Goal: Information Seeking & Learning: Find specific fact

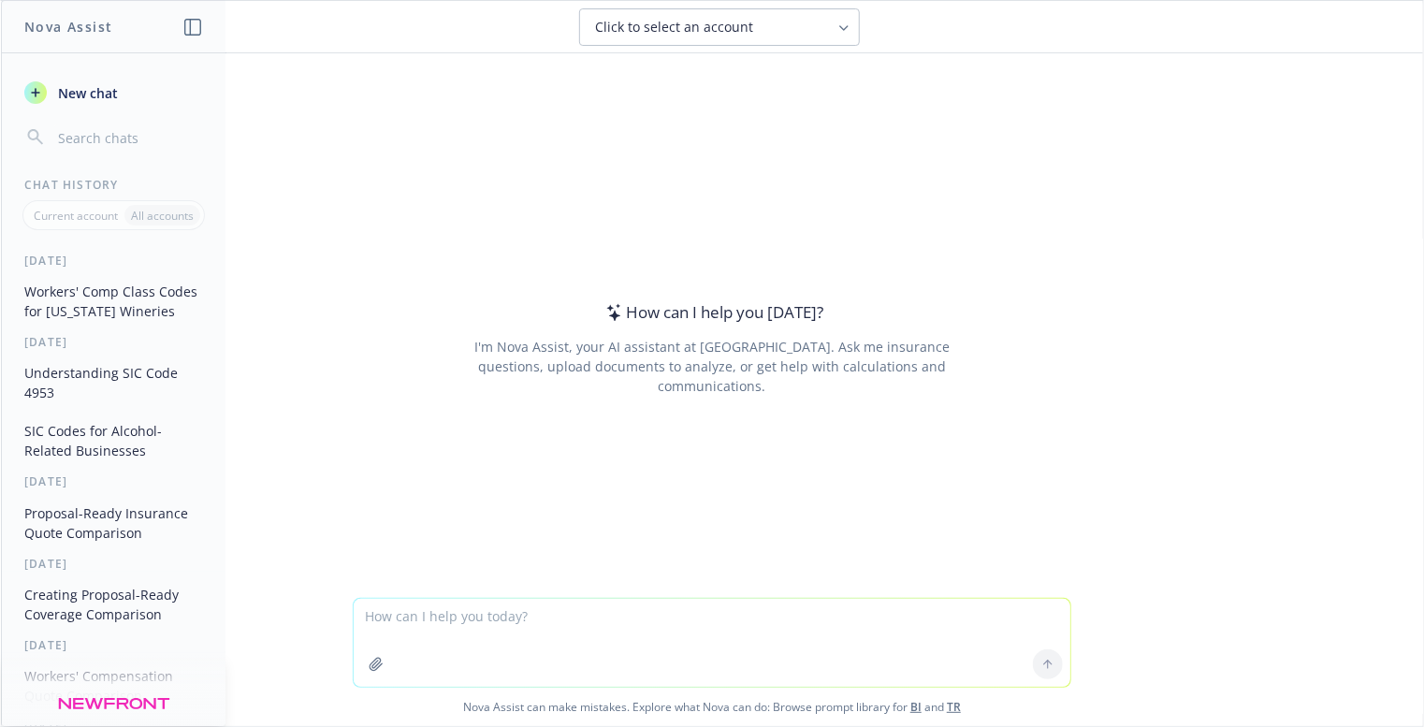
click at [453, 623] on textarea at bounding box center [712, 643] width 717 height 88
click at [715, 619] on textarea "nova can I get the percentage of change between 708,121 and 699,975 (old number)" at bounding box center [712, 643] width 717 height 88
type textarea "nova can I get the percentage of change between 708,121 (new number) and 699,97…"
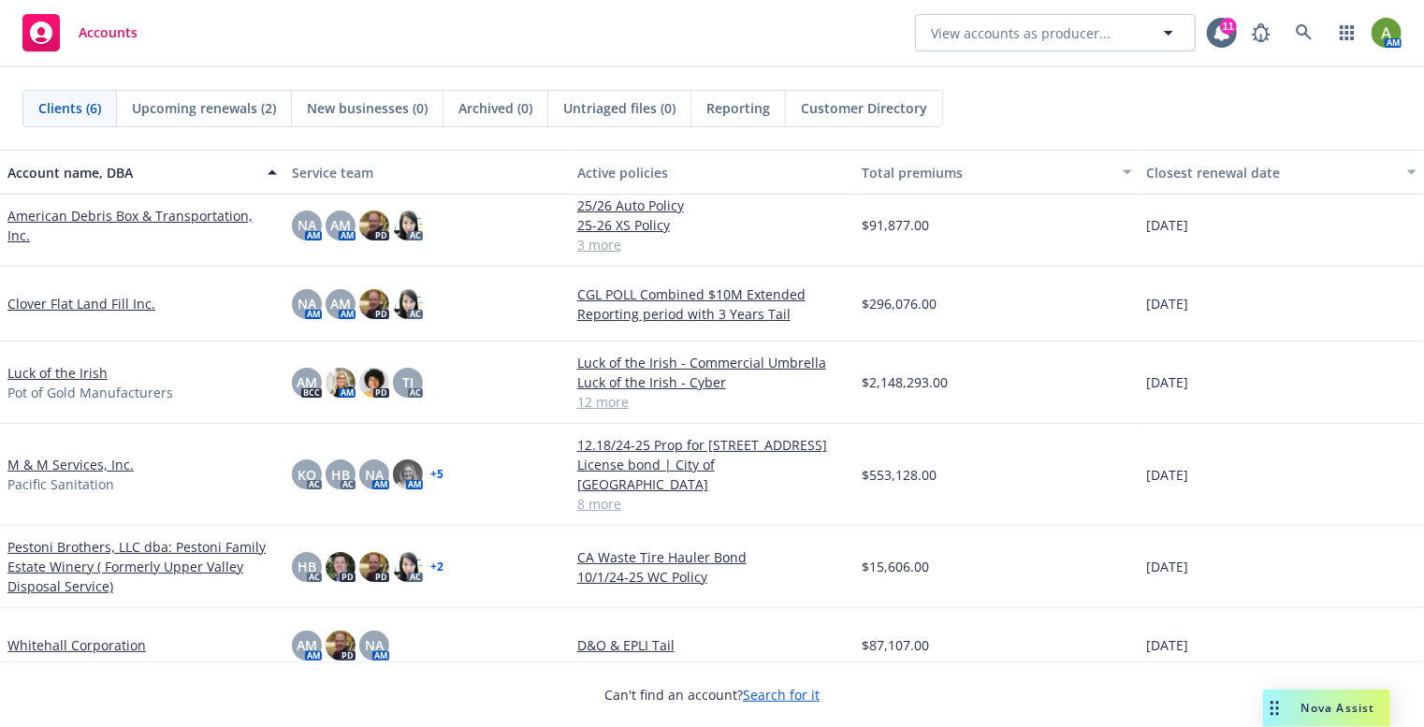
scroll to position [11, 0]
click at [62, 454] on link "M & M Services, Inc." at bounding box center [70, 464] width 126 height 20
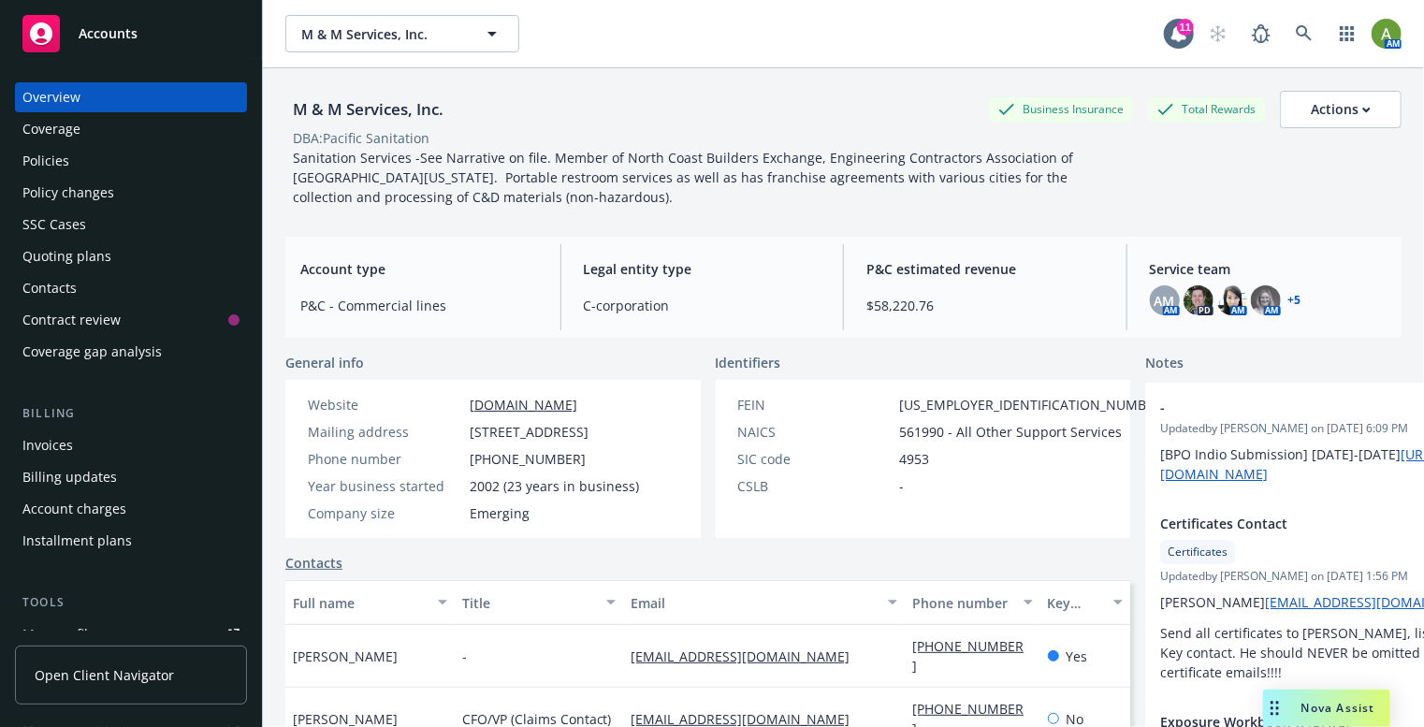
click at [94, 155] on div "Policies" at bounding box center [130, 161] width 217 height 30
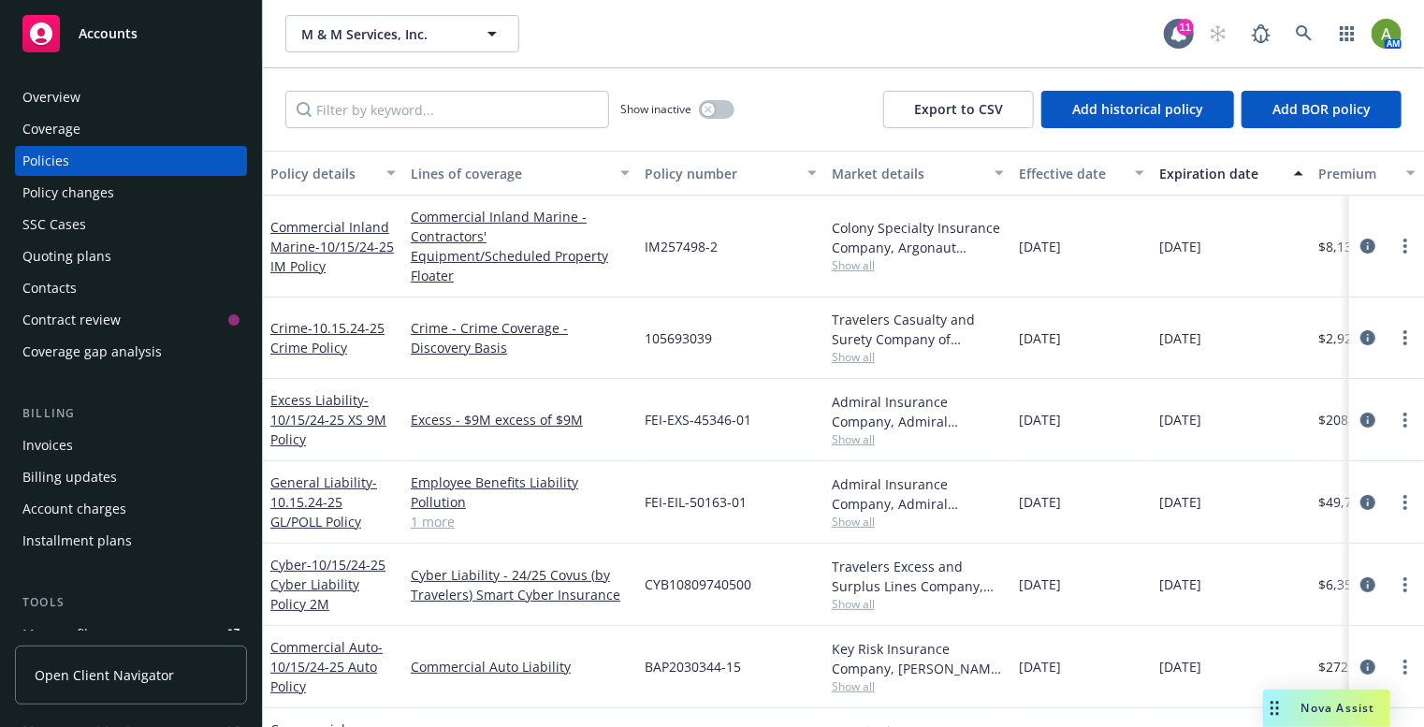
click at [122, 36] on span "Accounts" at bounding box center [108, 33] width 59 height 15
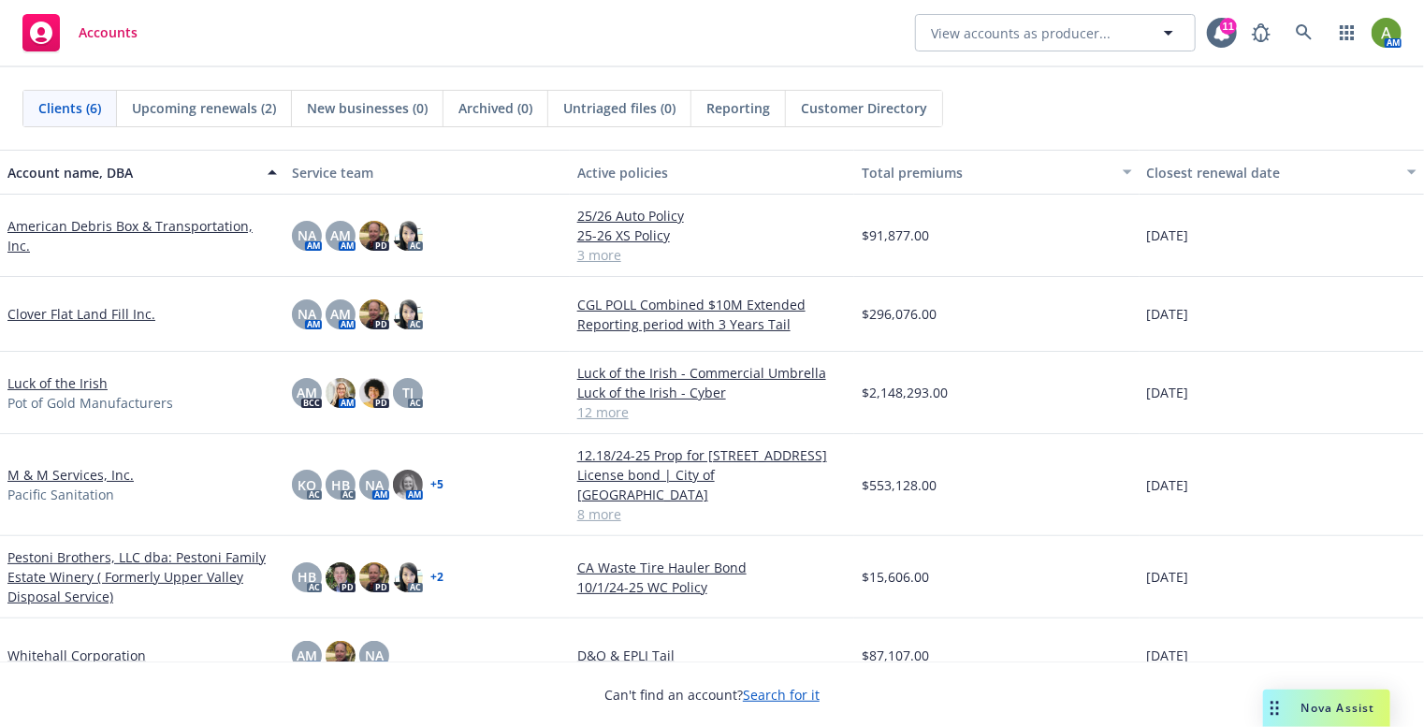
click at [135, 547] on link "Pestoni Brothers, LLC dba: Pestoni Family Estate Winery ( Formerly Upper Valley…" at bounding box center [141, 576] width 269 height 59
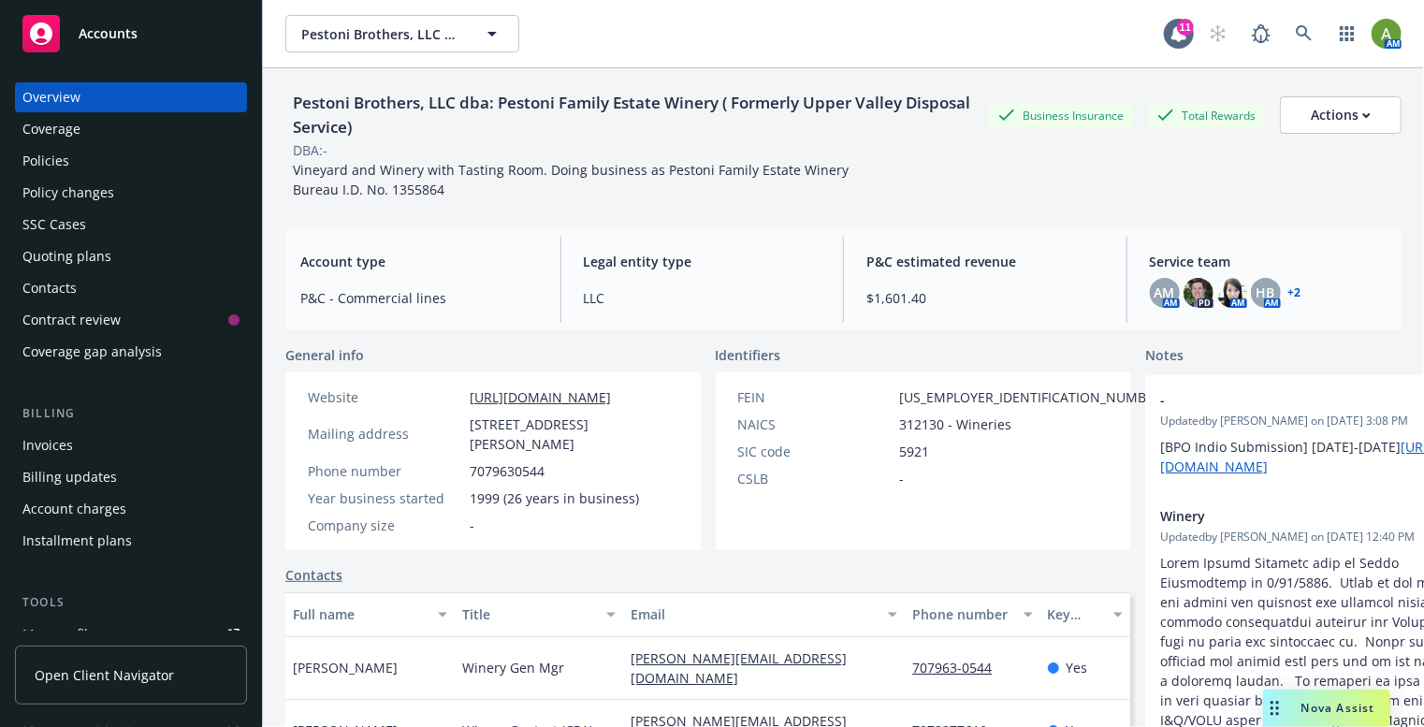
click at [71, 168] on div "Policies" at bounding box center [130, 161] width 217 height 30
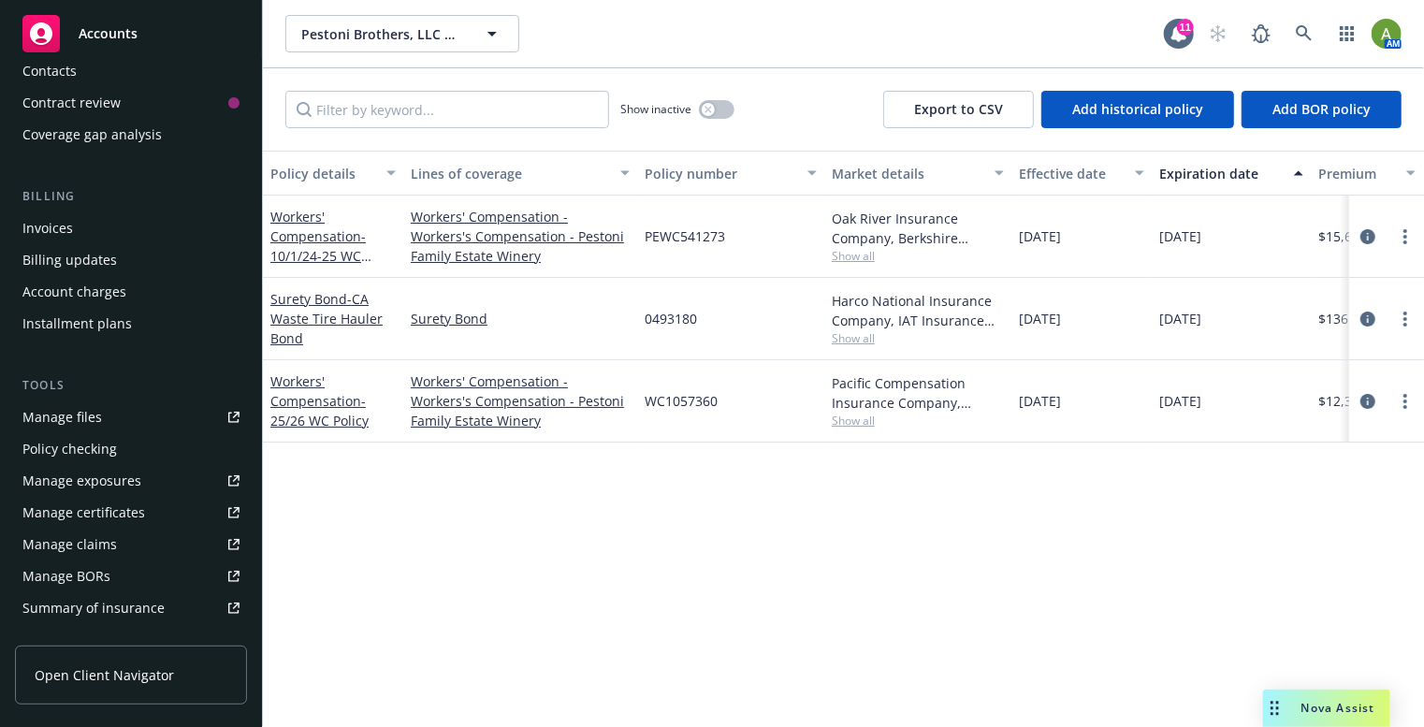
scroll to position [225, 0]
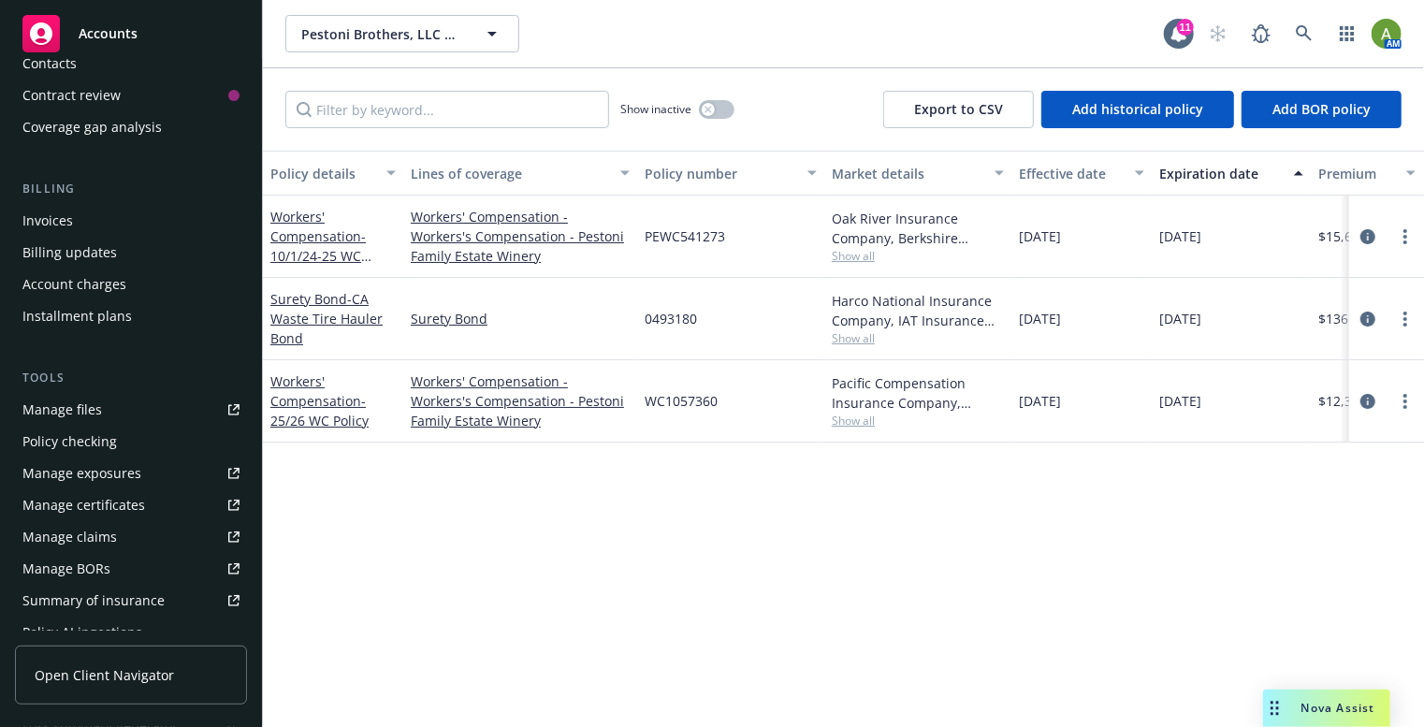
click at [59, 403] on div "Manage files" at bounding box center [62, 410] width 80 height 30
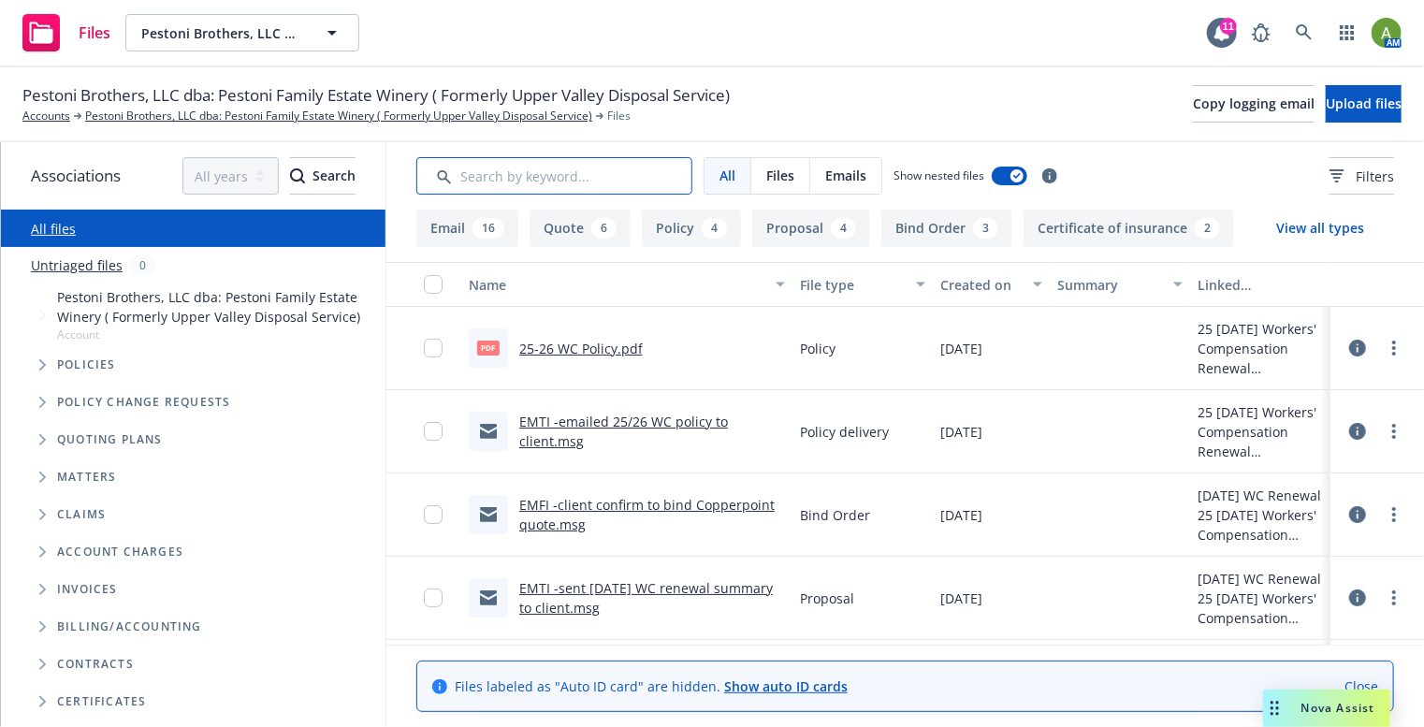
click at [550, 172] on input "Search by keyword..." at bounding box center [554, 175] width 276 height 37
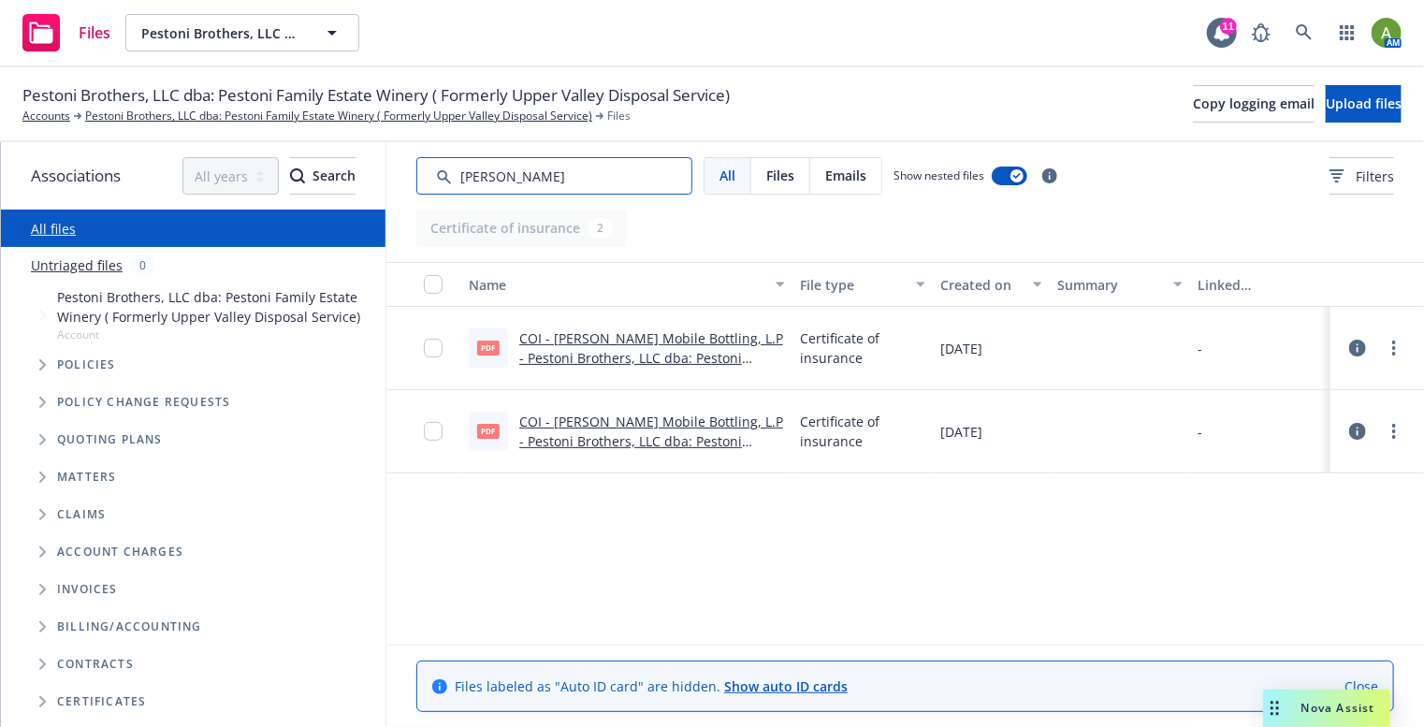
type input "[PERSON_NAME]"
click at [431, 355] on input "checkbox" at bounding box center [433, 348] width 19 height 19
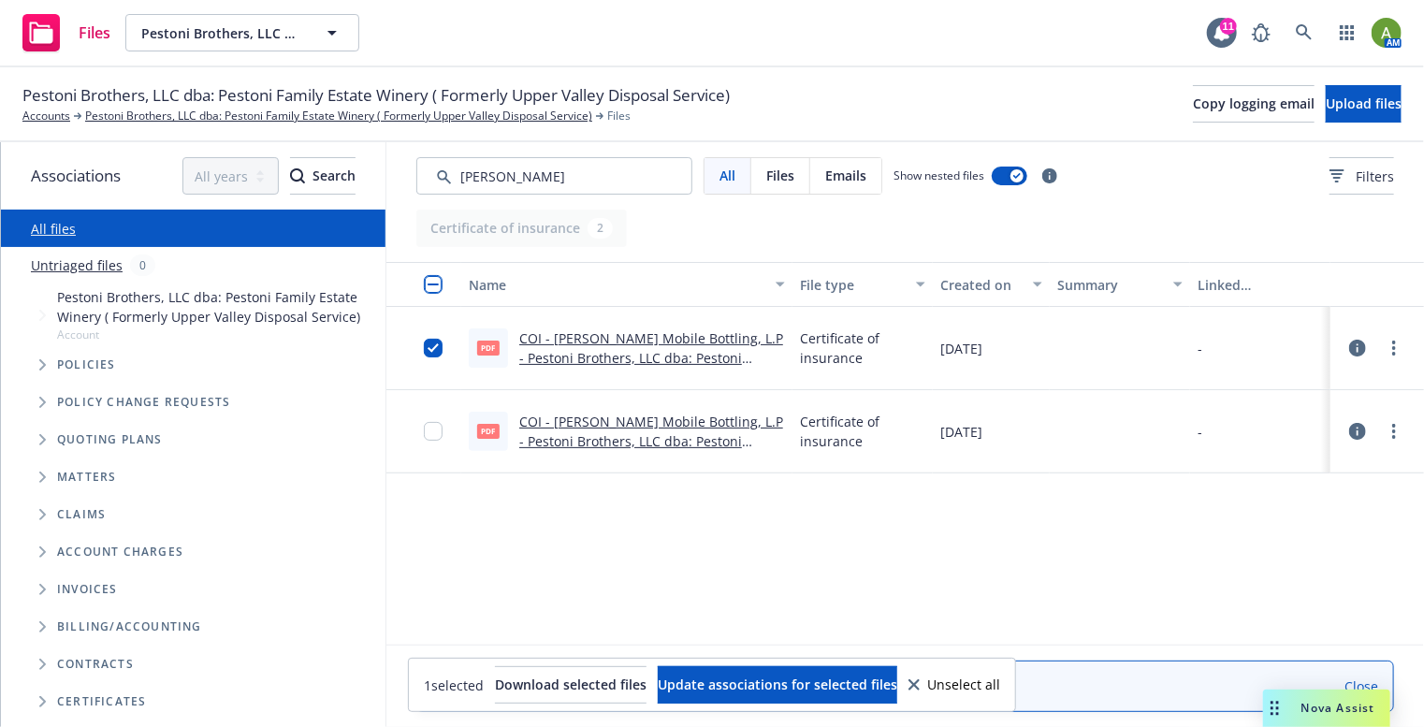
drag, startPoint x: 984, startPoint y: 660, endPoint x: 998, endPoint y: 485, distance: 175.5
click at [998, 486] on body "Files Pestoni Brothers, LLC dba: Pestoni Family Estate Winery ( Formerly Upper …" at bounding box center [712, 363] width 1424 height 727
click at [443, 348] on div at bounding box center [439, 348] width 30 height 60
click at [431, 348] on input "checkbox" at bounding box center [433, 348] width 19 height 19
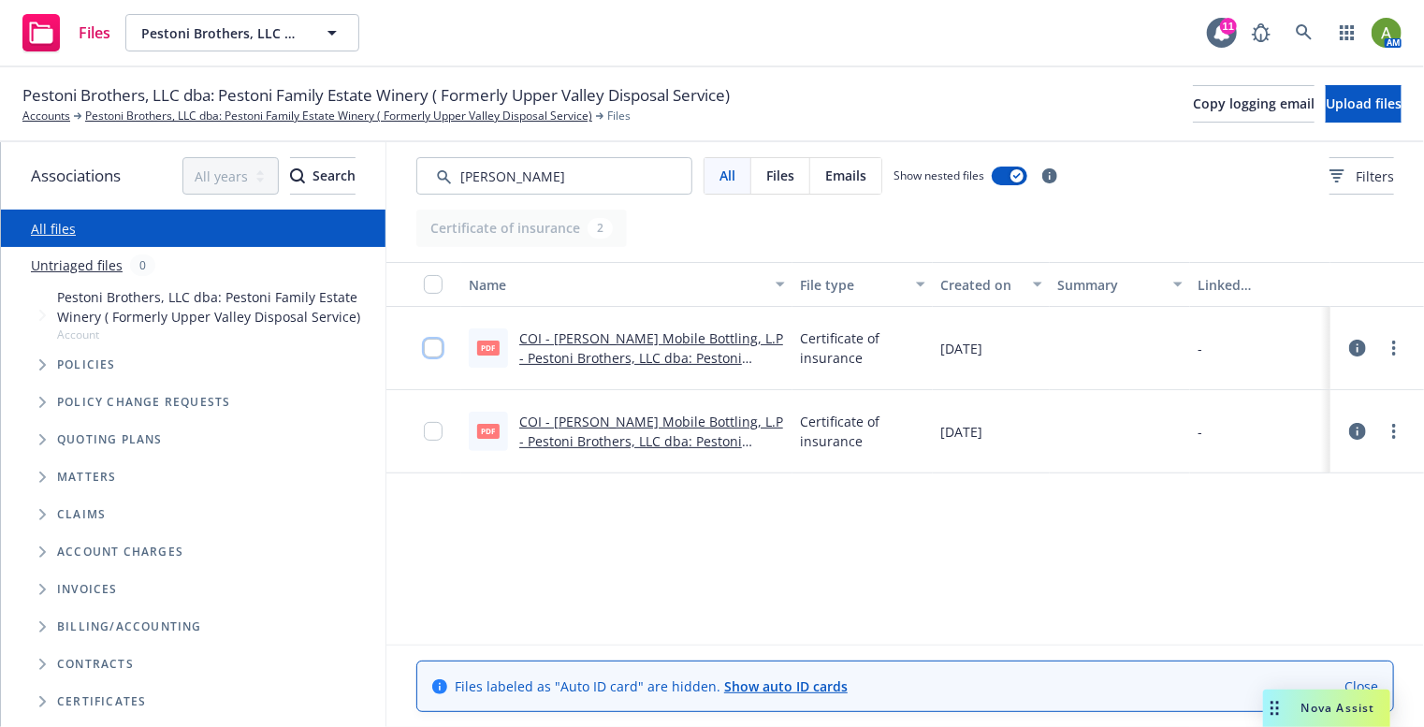
click at [429, 351] on input "checkbox" at bounding box center [433, 348] width 19 height 19
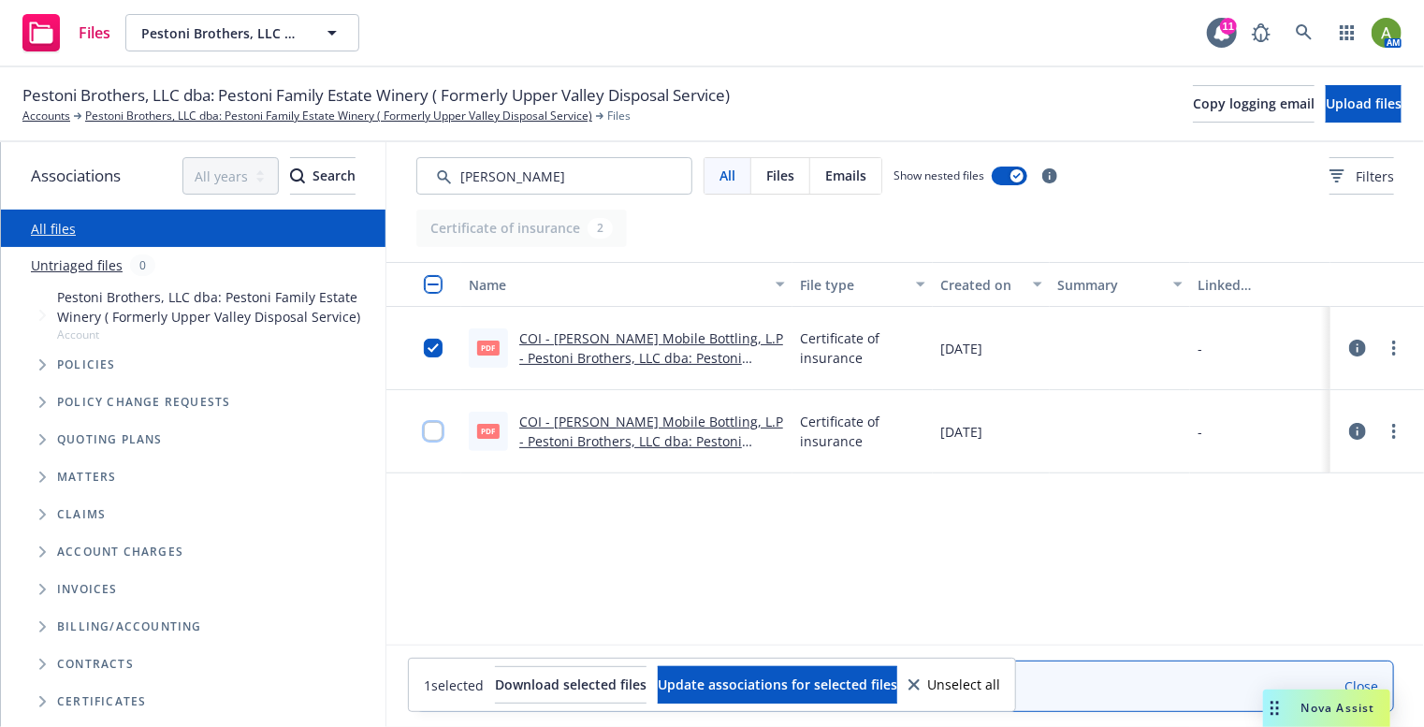
click at [437, 434] on input "checkbox" at bounding box center [433, 431] width 19 height 19
click at [438, 434] on input "checkbox" at bounding box center [433, 431] width 19 height 19
click at [562, 351] on link "COI - [PERSON_NAME] Mobile Bottling, L.P - Pestoni Brothers, LLC dba: Pestoni F…" at bounding box center [651, 367] width 264 height 77
click at [53, 235] on link "All files" at bounding box center [53, 229] width 45 height 18
click at [56, 232] on link "All files" at bounding box center [53, 229] width 45 height 18
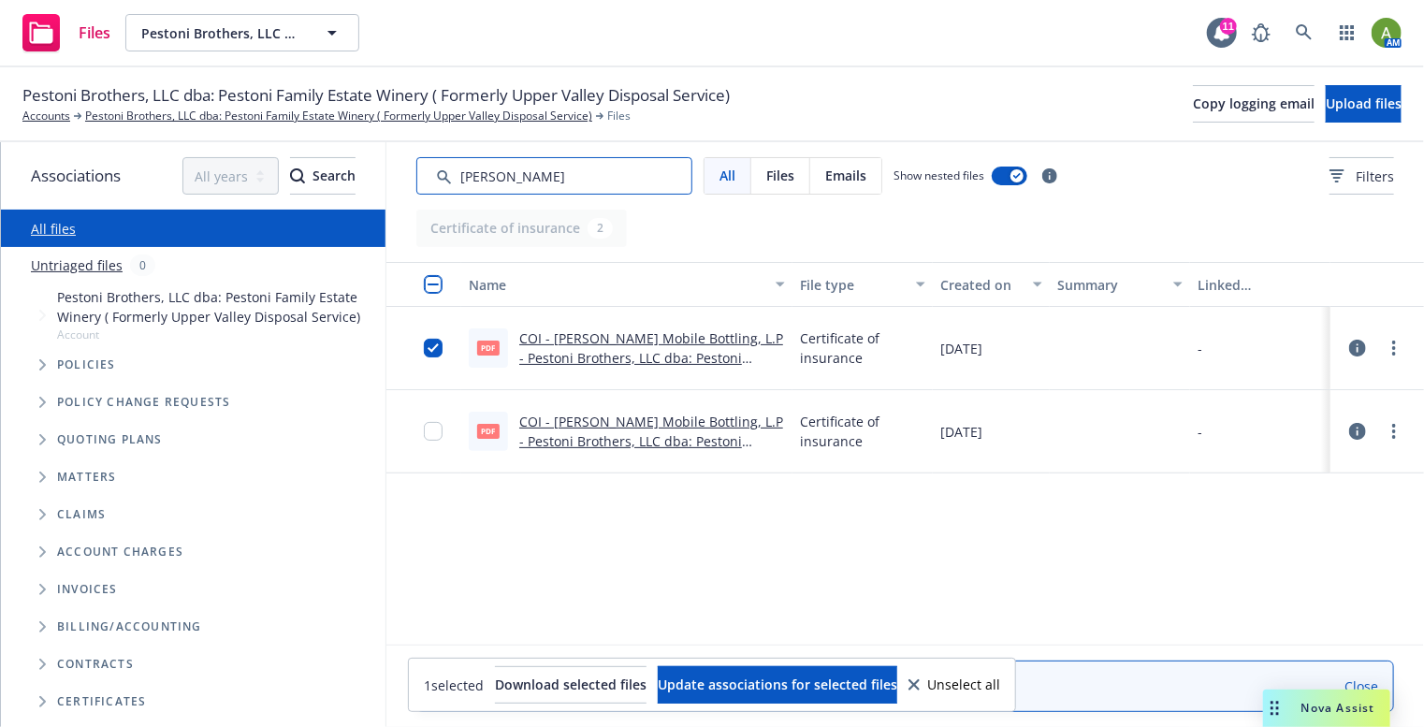
drag, startPoint x: 670, startPoint y: 175, endPoint x: 256, endPoint y: 206, distance: 414.7
click at [256, 206] on div "Associations All years 2027 2026 2025 2024 2023 2022 2021 2020 2019 2018 2017 2…" at bounding box center [712, 434] width 1423 height 585
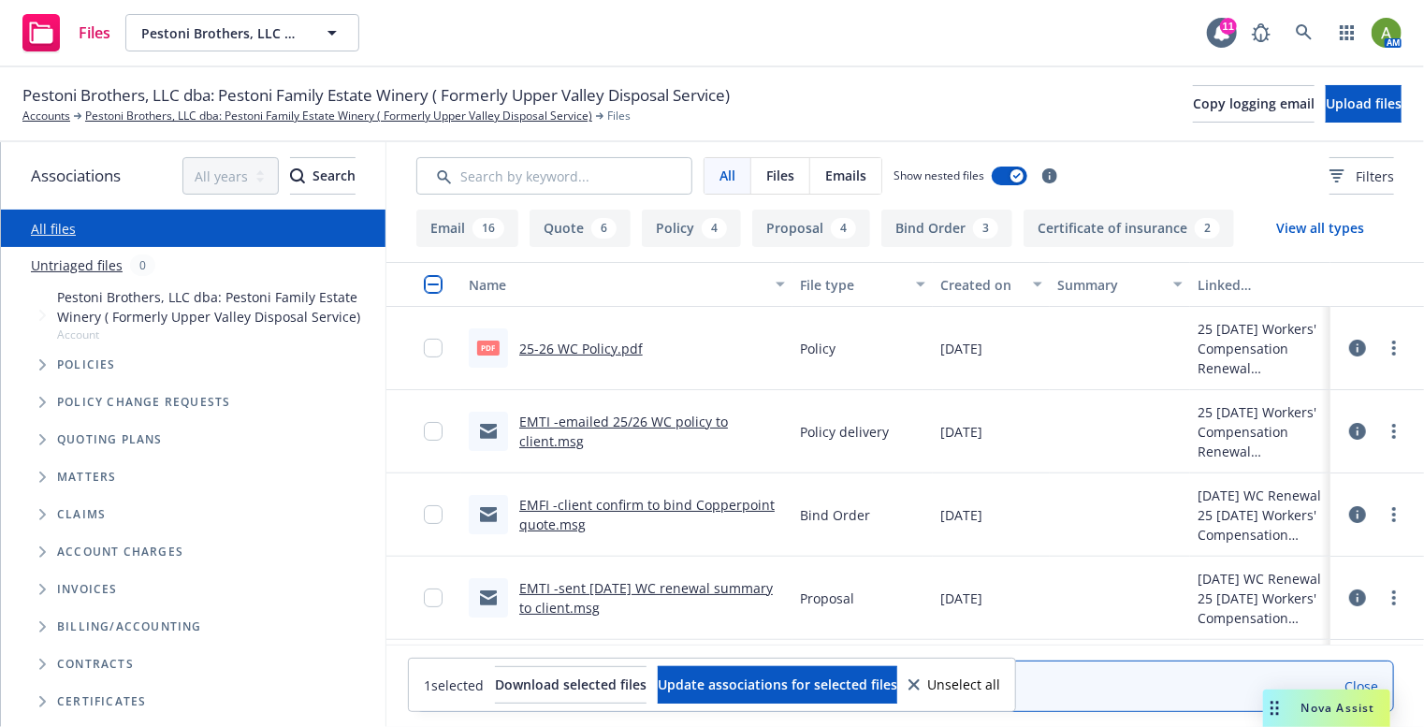
click at [558, 344] on link "25-26 WC Policy.pdf" at bounding box center [581, 349] width 124 height 18
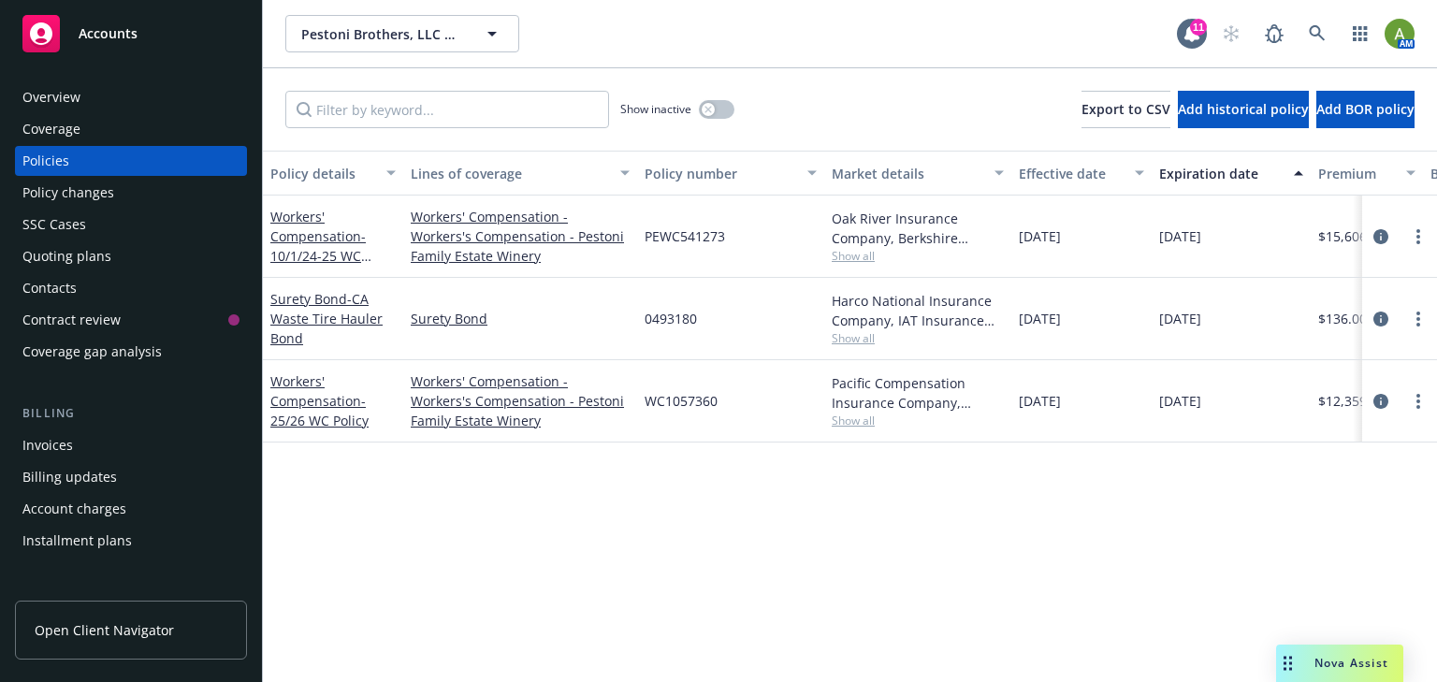
click at [1309, 33] on icon at bounding box center [1317, 33] width 16 height 16
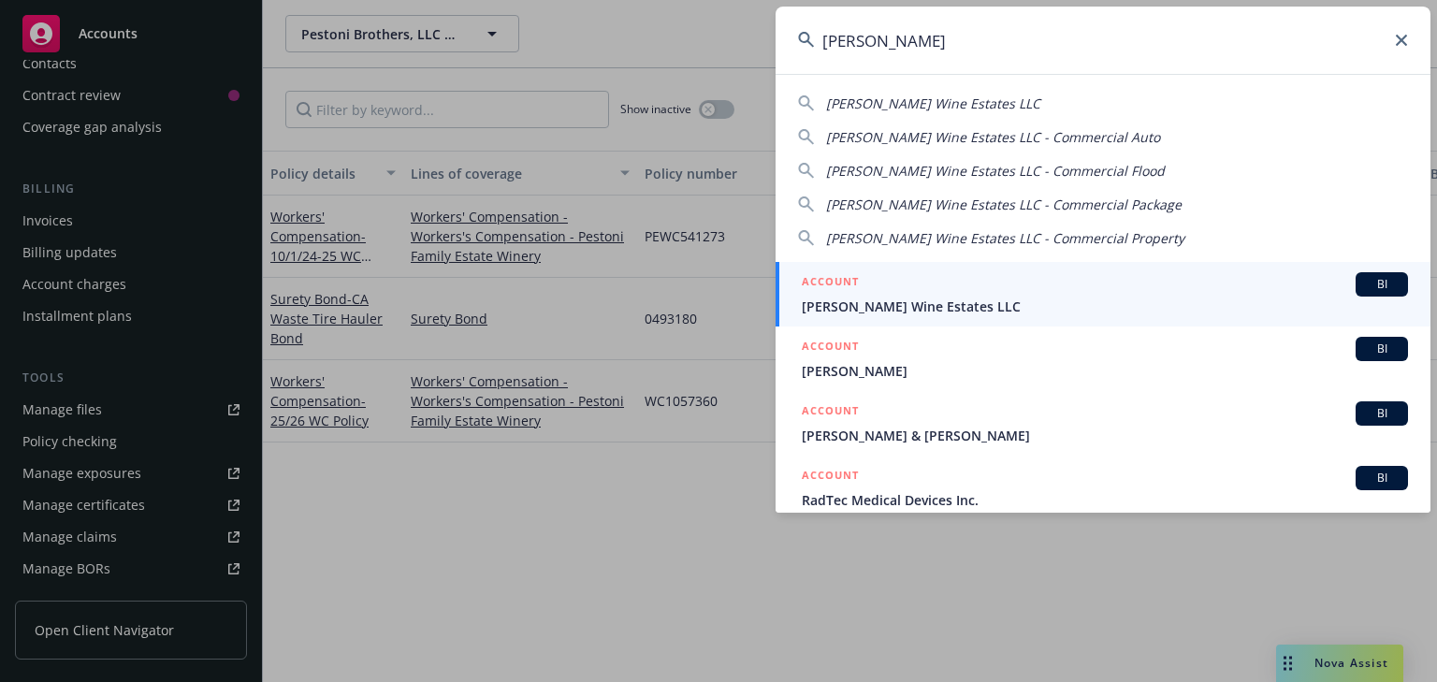
type input "lawrence win"
click at [895, 297] on span "Lawrence Wine Estates LLC" at bounding box center [1105, 307] width 606 height 20
